Goal: Use online tool/utility: Utilize a website feature to perform a specific function

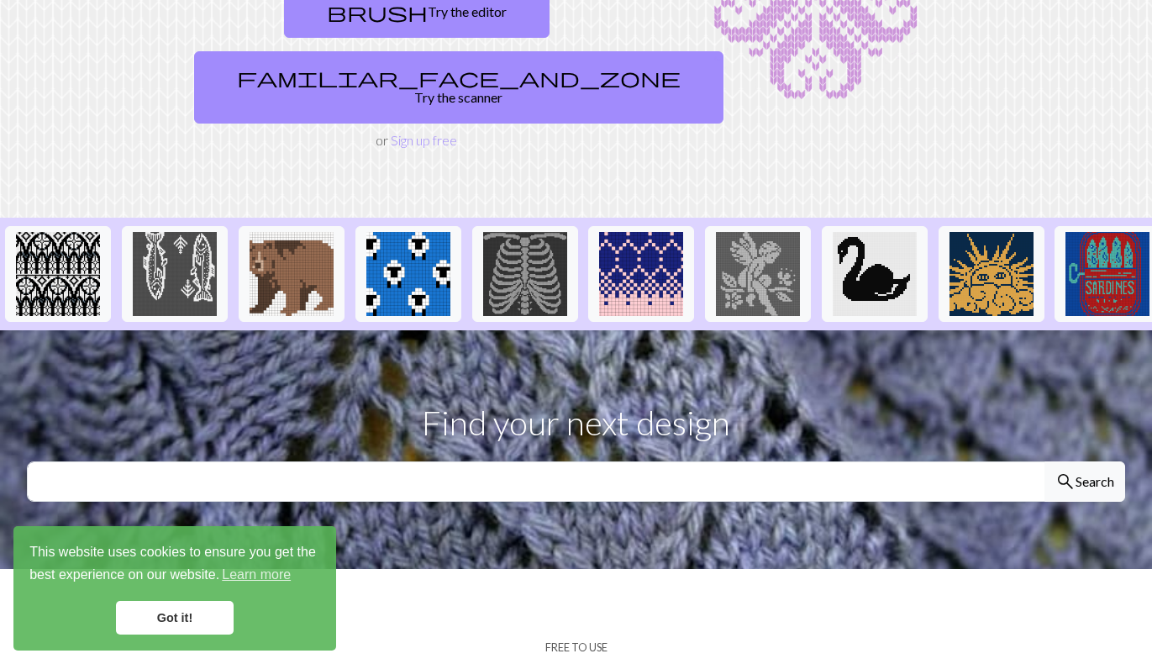
scroll to position [382, 0]
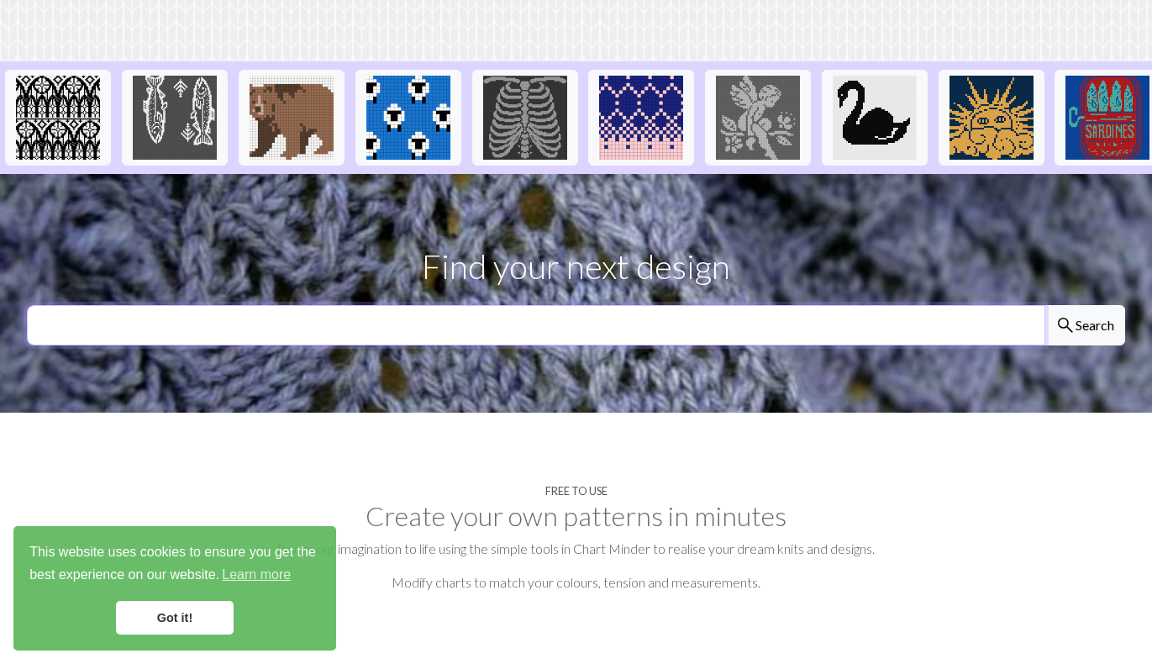
click at [437, 334] on input "text" at bounding box center [536, 325] width 1018 height 40
type input "sonic"
click at [1044, 305] on button "search Search" at bounding box center [1084, 325] width 81 height 40
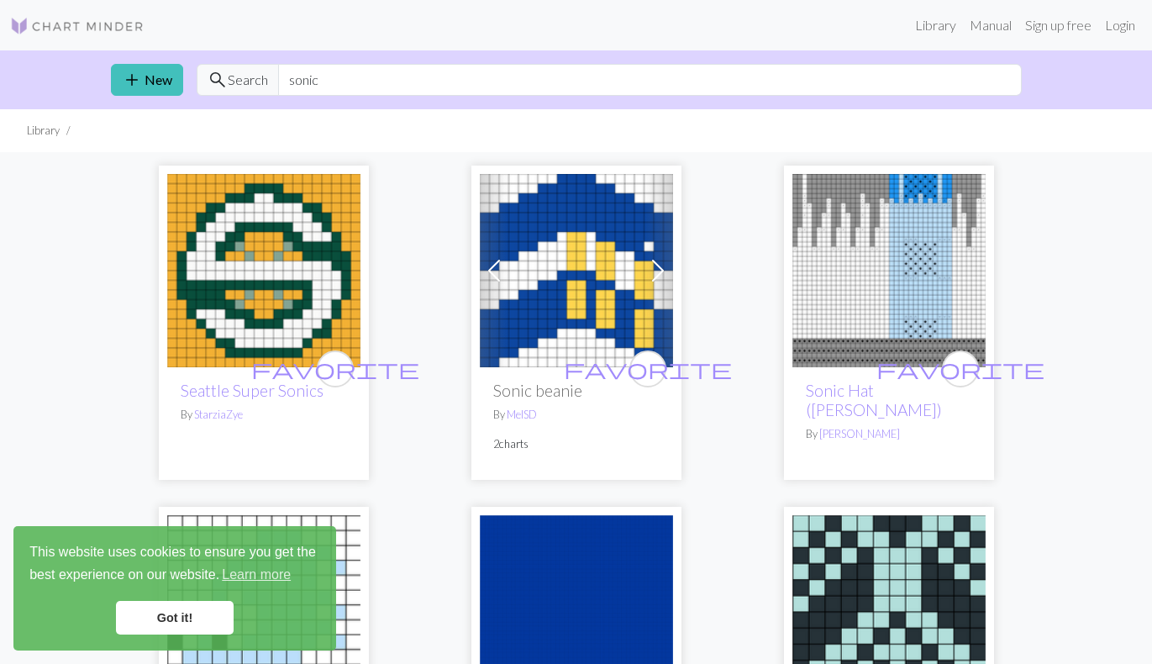
click at [182, 617] on link "Got it!" at bounding box center [175, 618] width 118 height 34
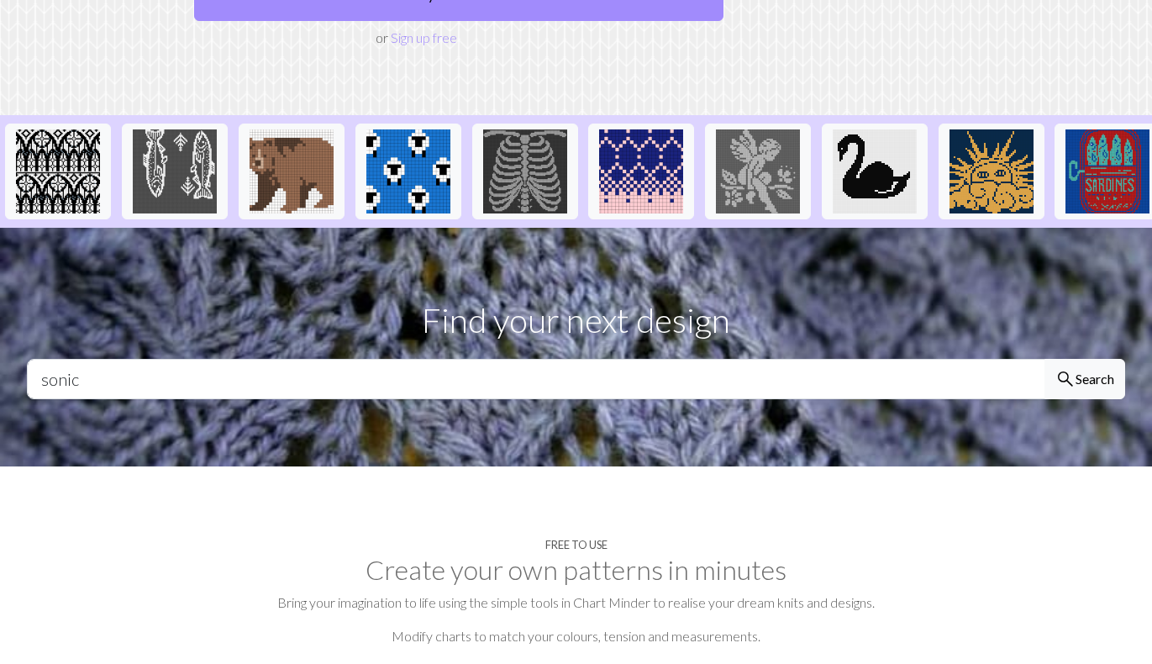
scroll to position [461, 0]
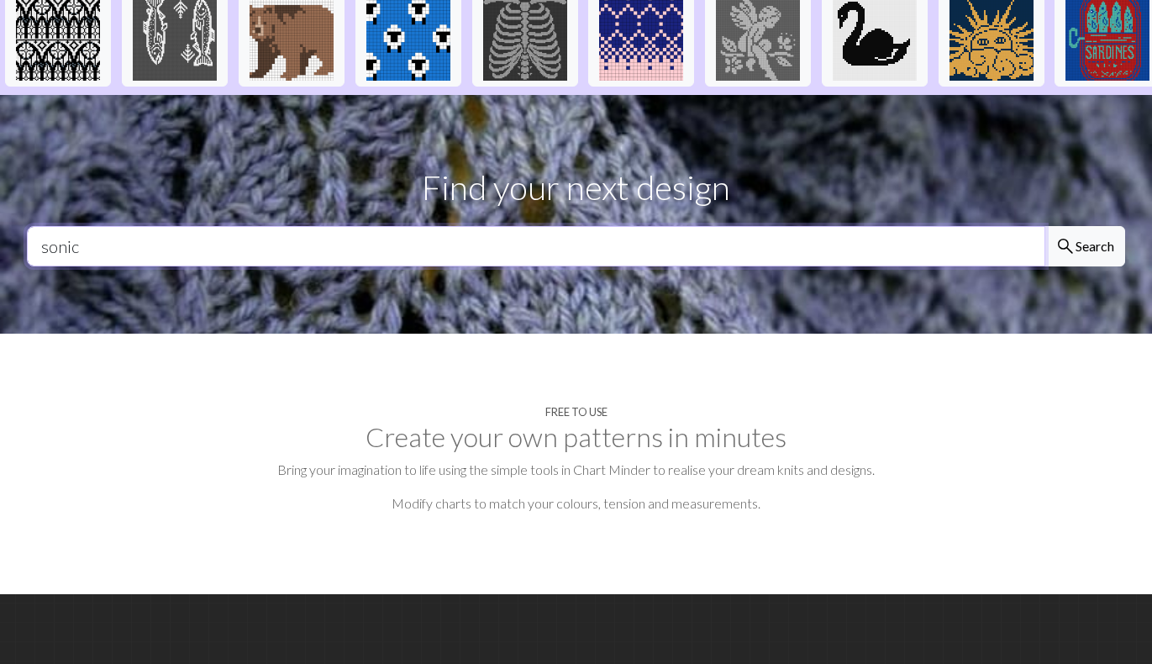
click at [557, 244] on input "sonic" at bounding box center [536, 246] width 1018 height 40
type input "s"
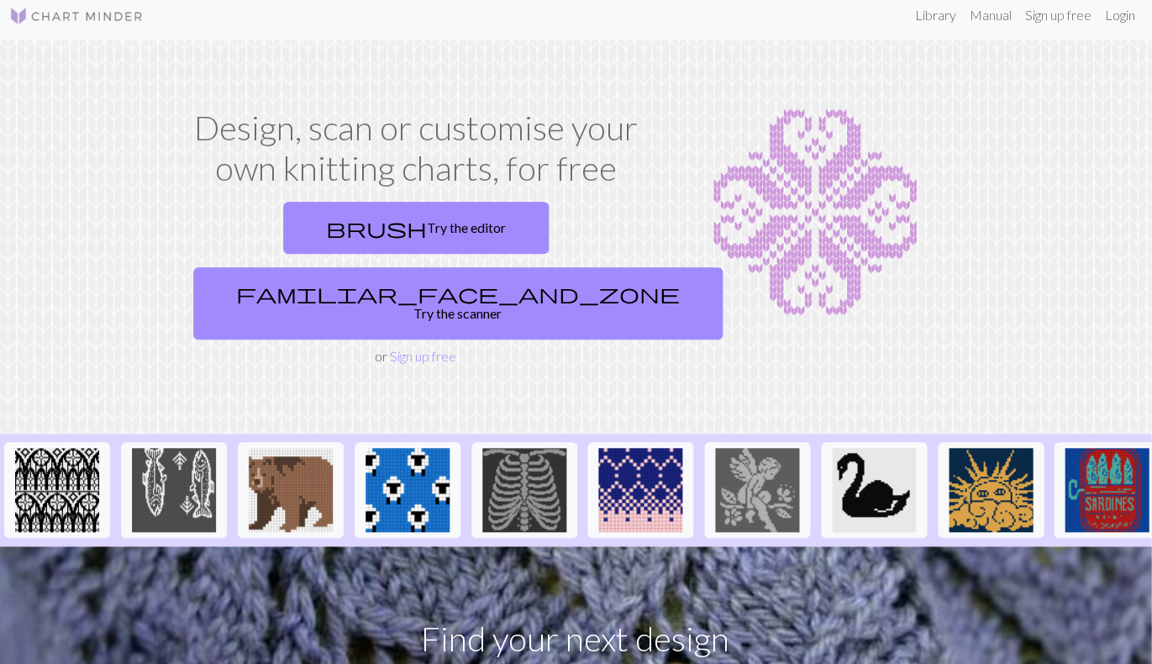
scroll to position [10, 0]
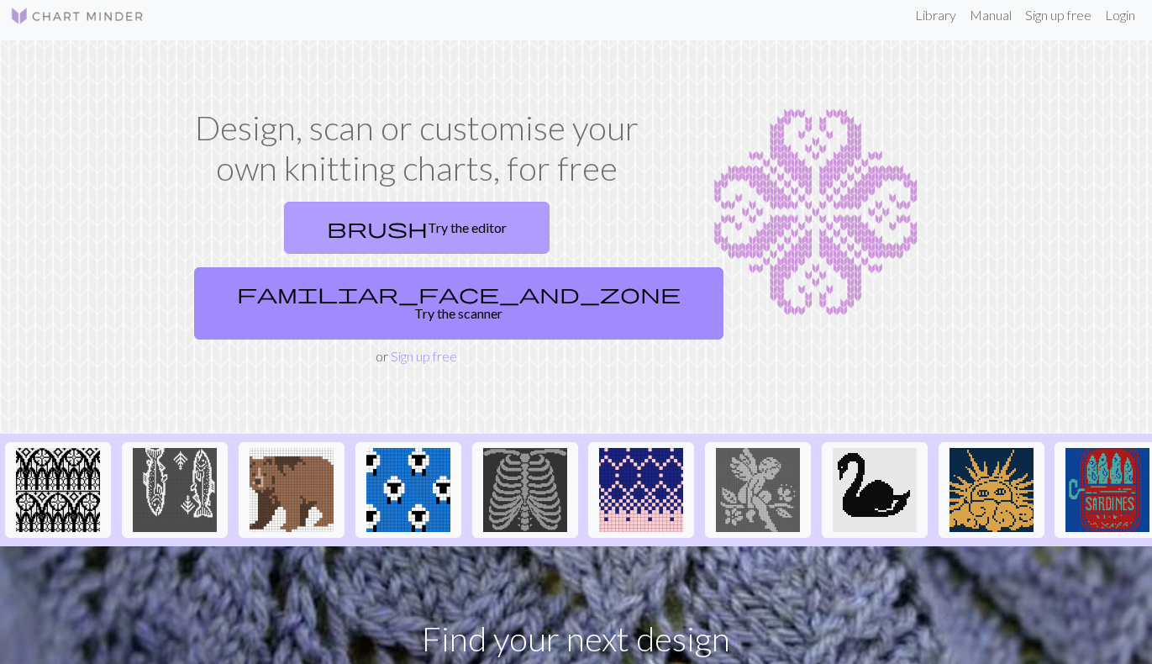
click at [447, 237] on link "brush Try the editor" at bounding box center [416, 228] width 265 height 52
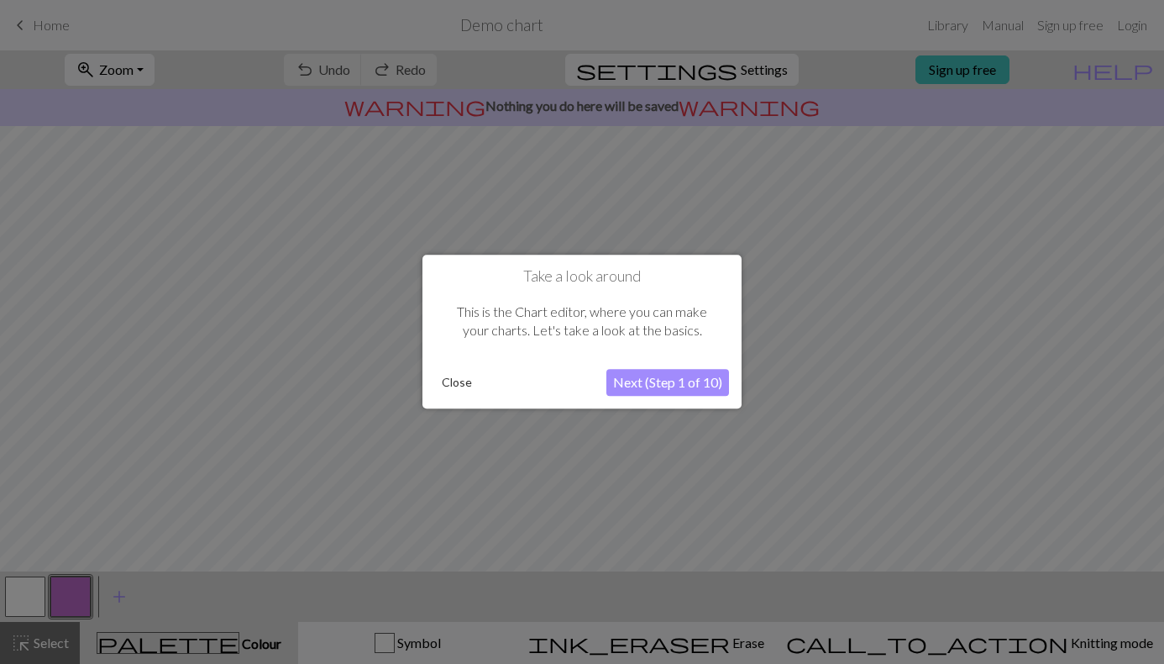
click at [466, 392] on button "Close" at bounding box center [457, 382] width 44 height 25
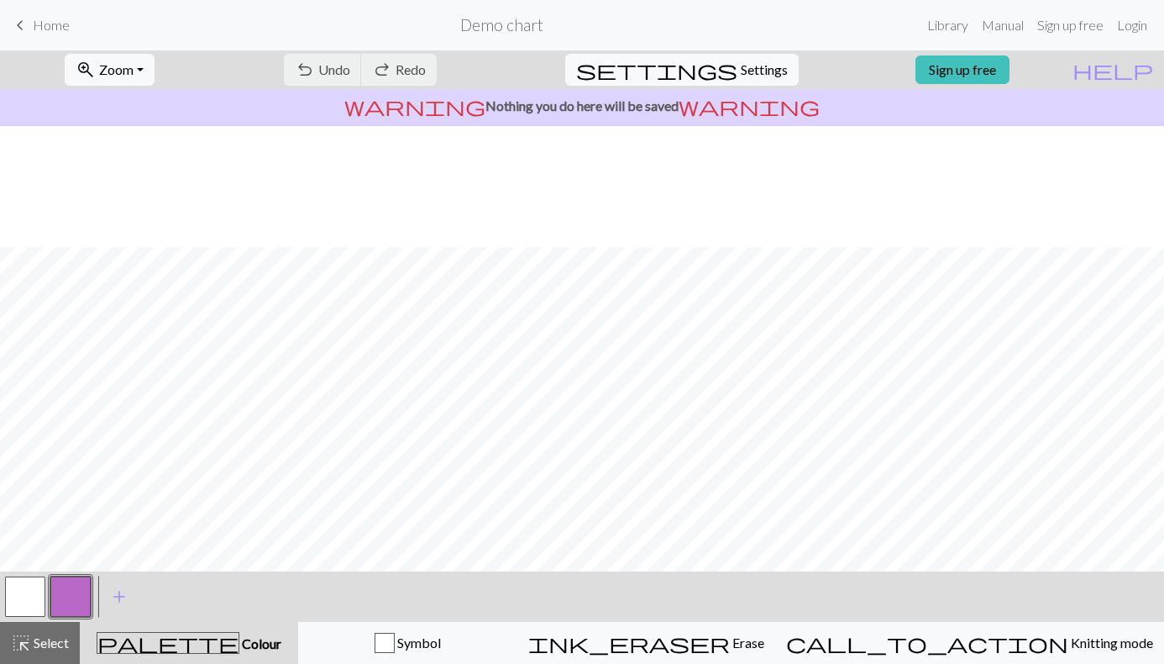
scroll to position [181, 0]
click at [348, 62] on div "undo Undo Undo redo Redo Redo" at bounding box center [360, 69] width 178 height 39
click at [26, 596] on button "button" at bounding box center [25, 596] width 40 height 40
click at [71, 582] on button "button" at bounding box center [70, 596] width 40 height 40
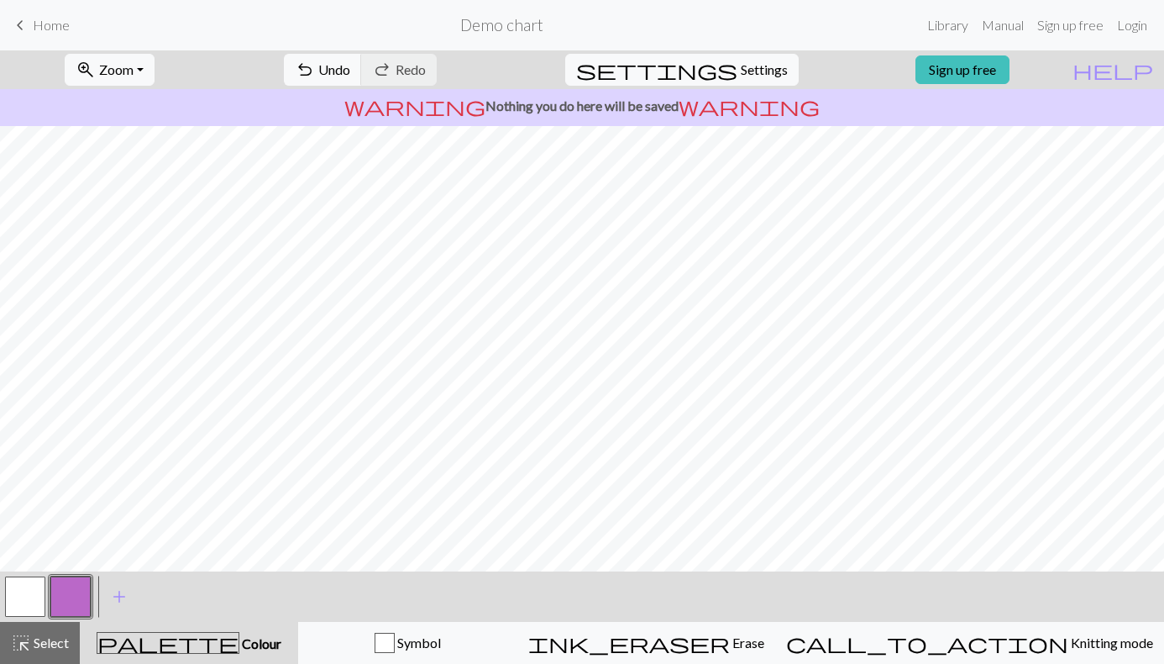
click at [76, 596] on button "button" at bounding box center [70, 596] width 40 height 40
click at [76, 597] on div "Edit colour Name CC1 Use advanced picker workspace_premium Become a Pro user to…" at bounding box center [582, 332] width 1164 height 664
click at [76, 598] on button "button" at bounding box center [70, 596] width 40 height 40
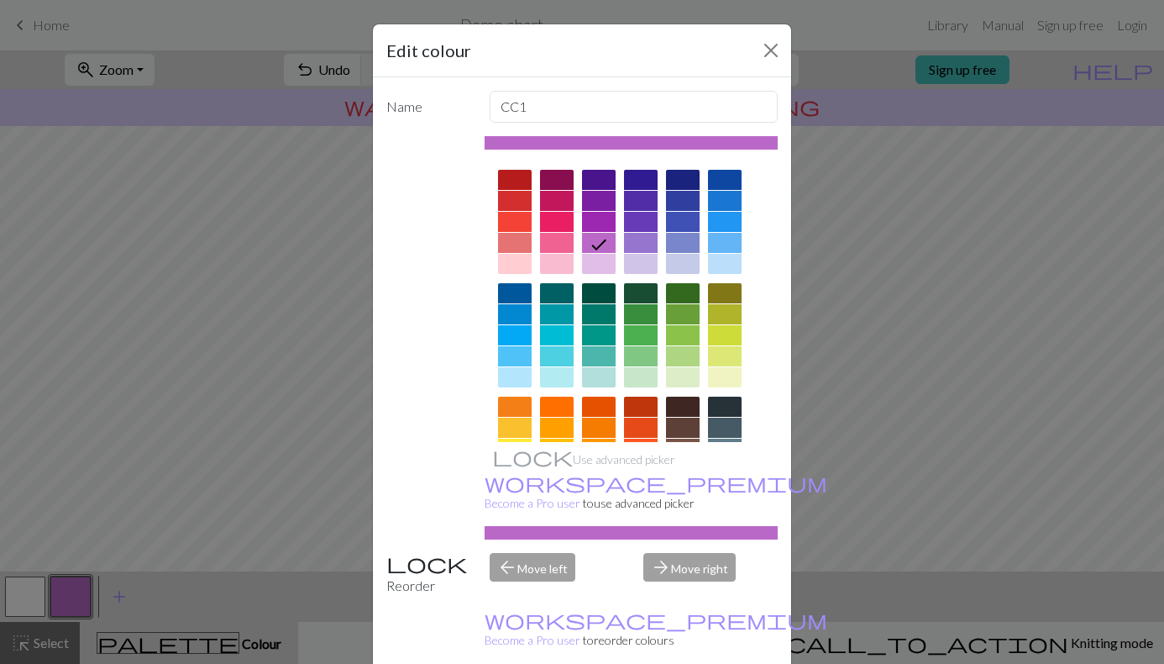
click at [666, 177] on div at bounding box center [683, 180] width 34 height 20
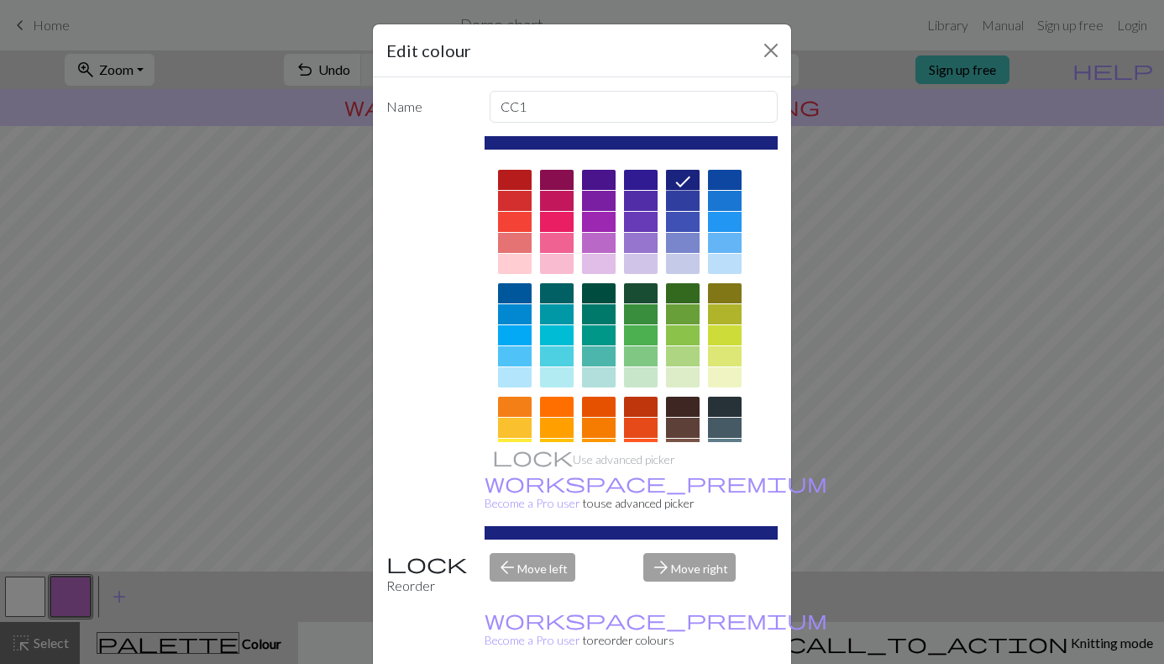
click at [199, 291] on div "Edit colour Name CC1 Use advanced picker workspace_premium Become a Pro user to…" at bounding box center [582, 332] width 1164 height 664
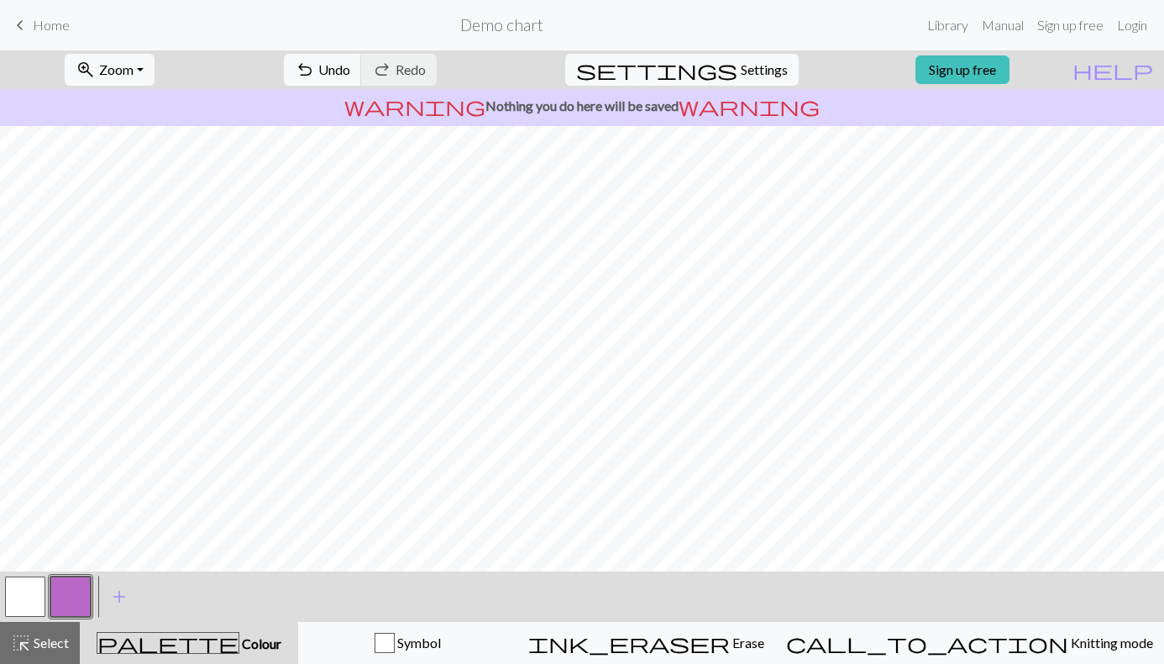
click at [71, 596] on button "button" at bounding box center [70, 596] width 40 height 40
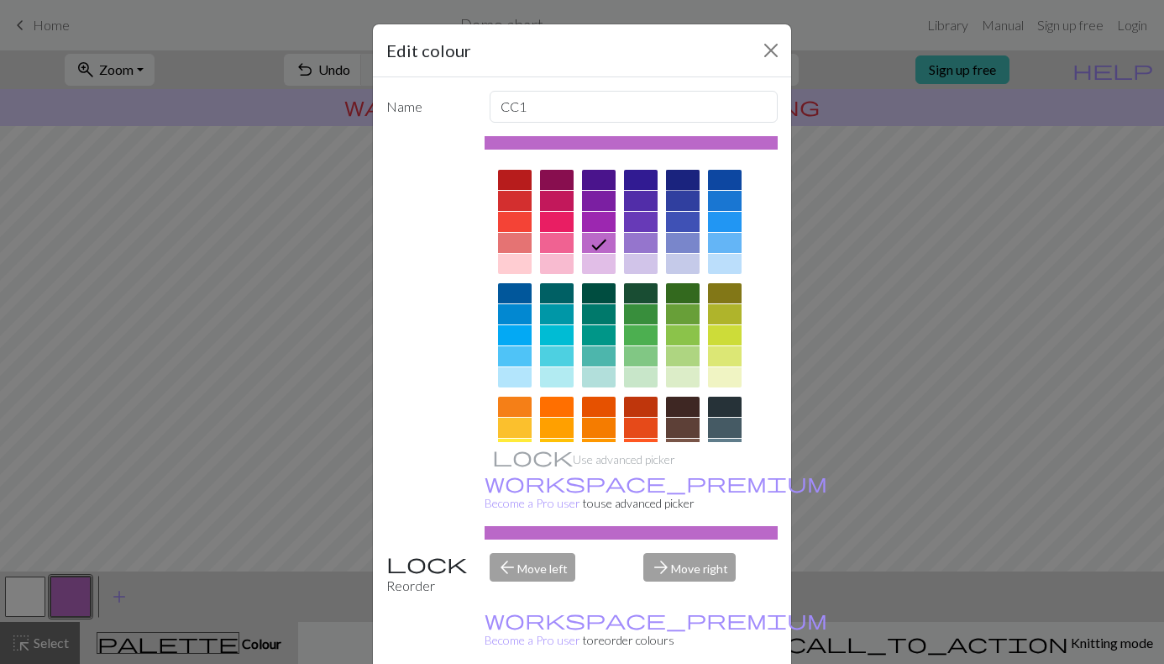
click at [685, 178] on div at bounding box center [683, 180] width 34 height 20
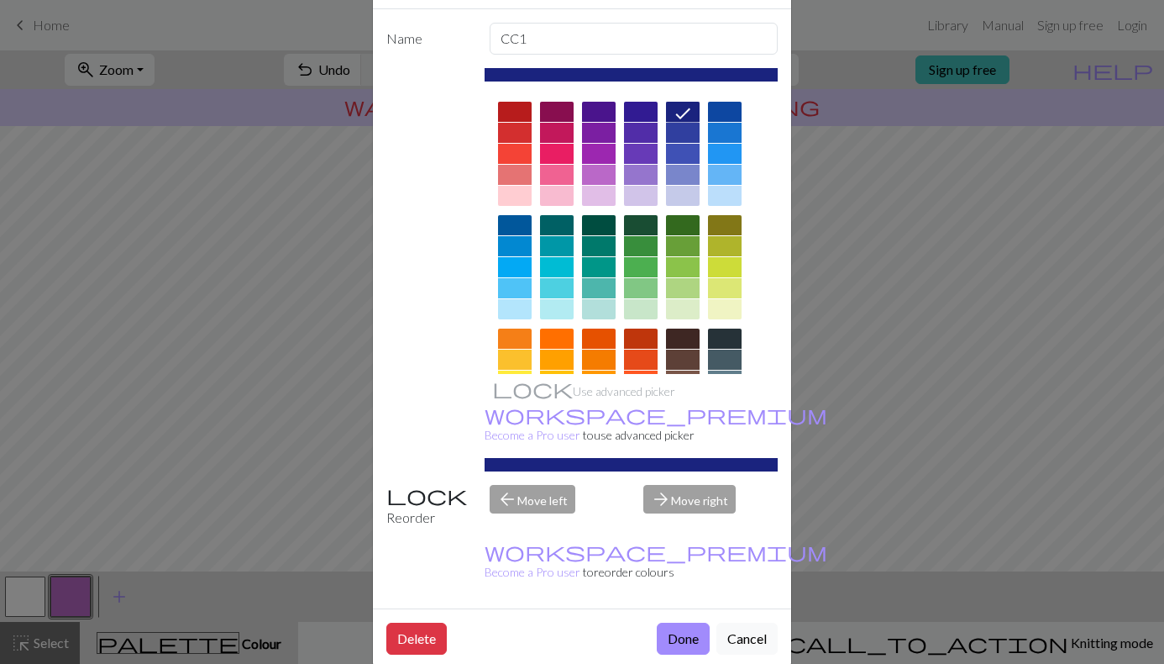
scroll to position [96, 0]
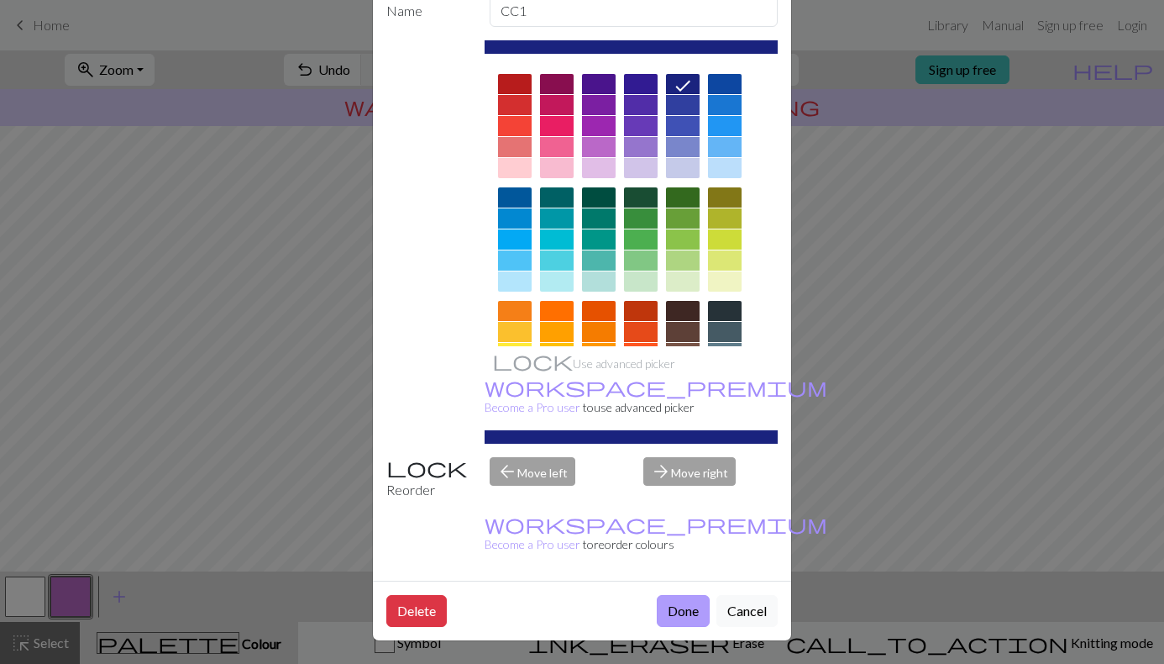
click at [677, 620] on button "Done" at bounding box center [683, 611] width 53 height 32
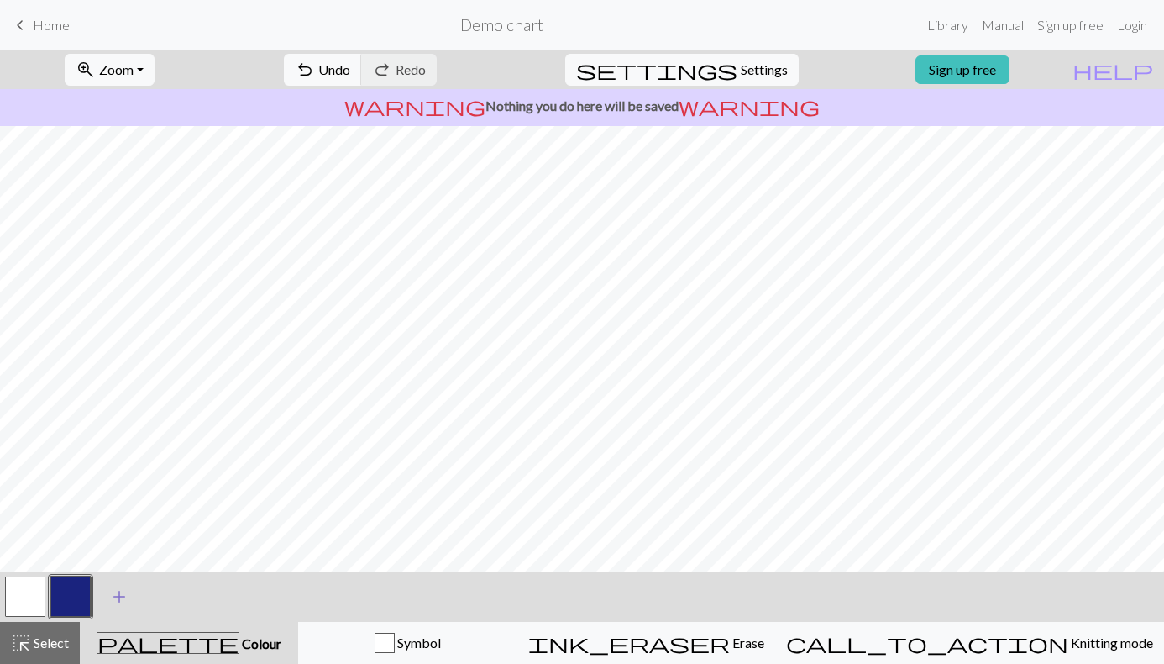
click at [124, 604] on span "add" at bounding box center [119, 597] width 20 height 24
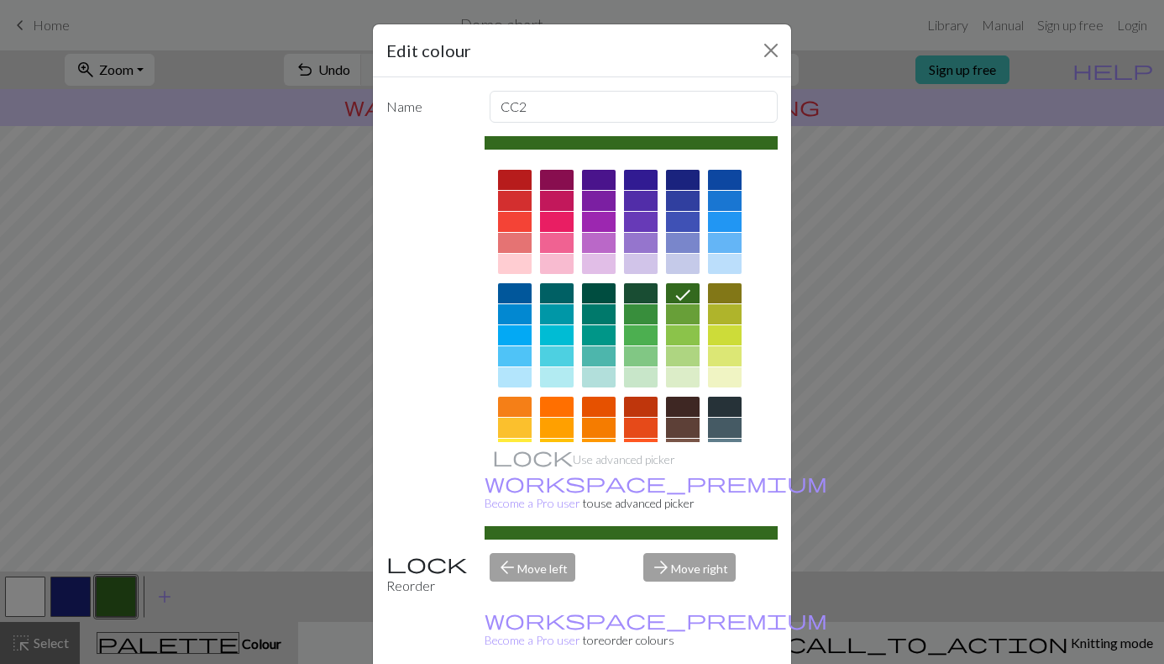
click at [498, 429] on div at bounding box center [515, 428] width 34 height 20
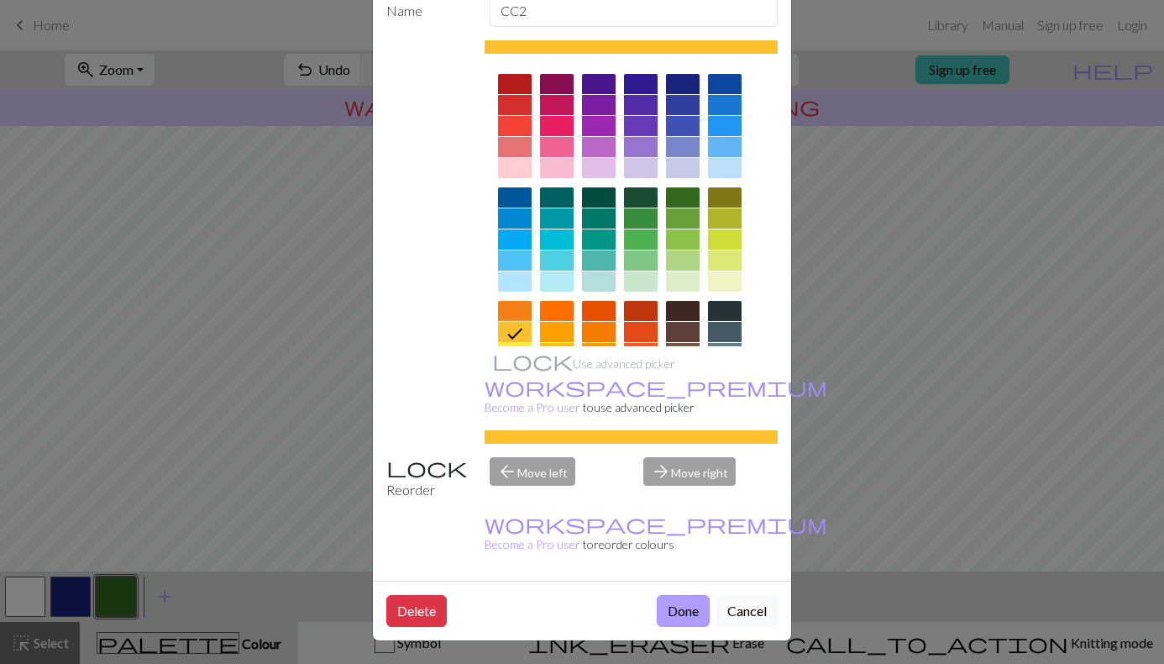
click at [694, 616] on button "Done" at bounding box center [683, 611] width 53 height 32
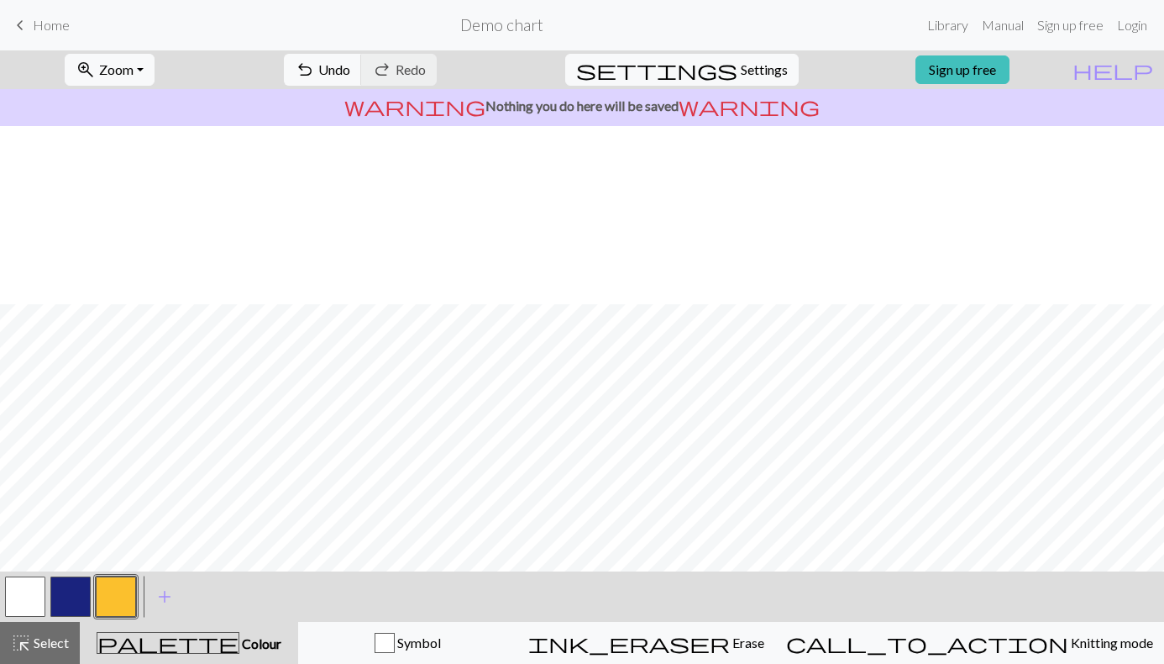
scroll to position [181, 0]
